Goal: Task Accomplishment & Management: Manage account settings

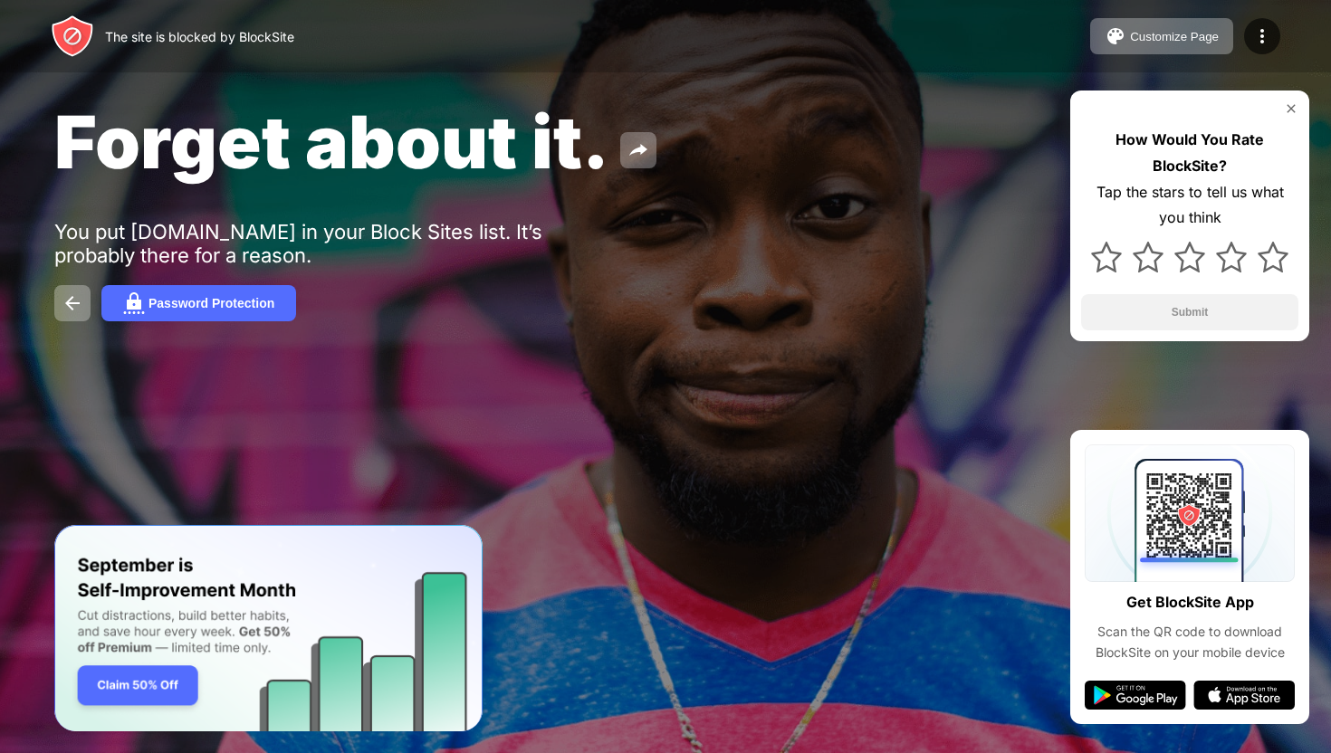
click at [543, 0] on div "The site is blocked by BlockSite Customize Page Edit Block List Redirect Custom…" at bounding box center [665, 36] width 1331 height 72
